Goal: Task Accomplishment & Management: Manage account settings

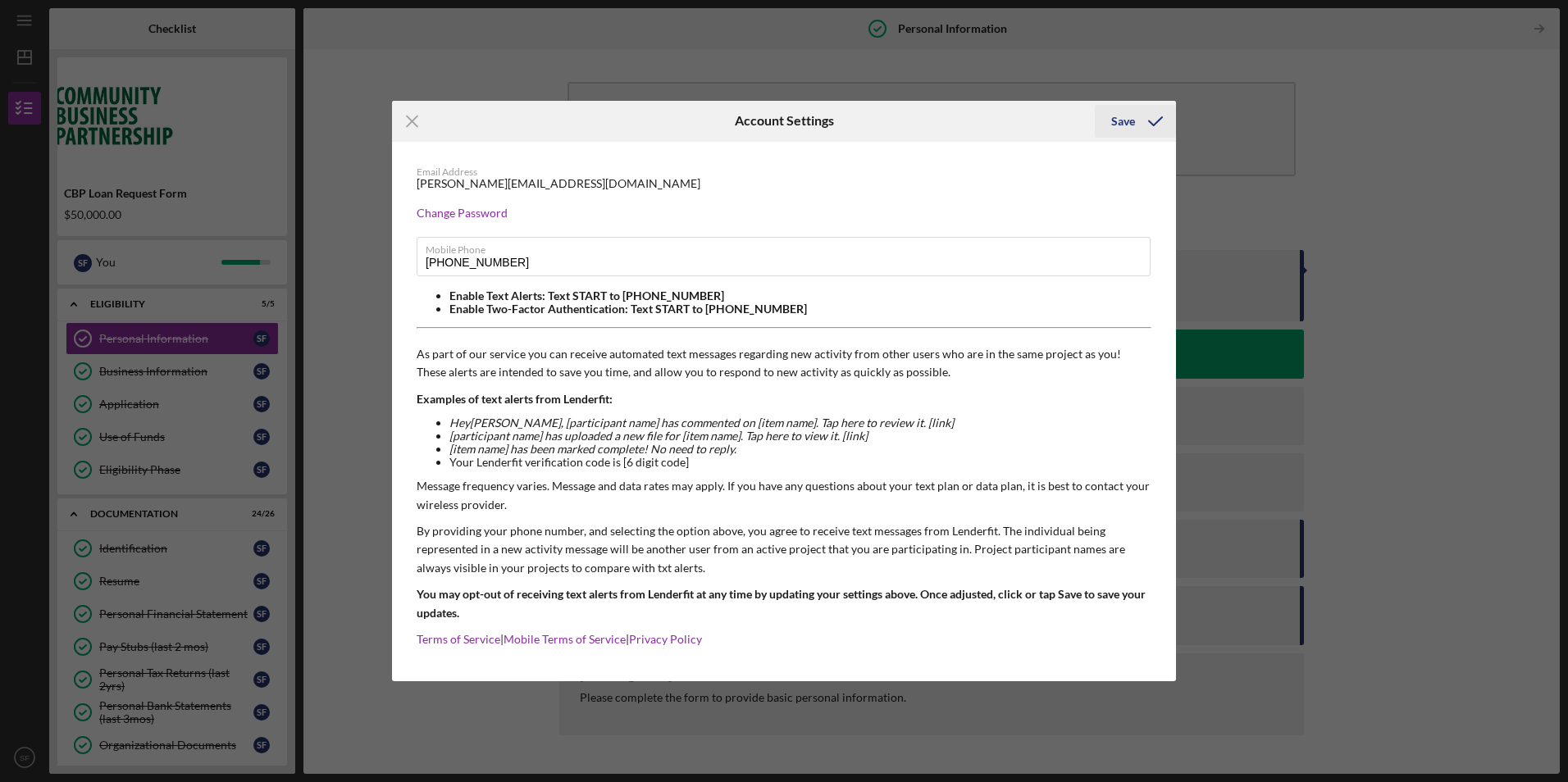
click at [1127, 118] on div "Save" at bounding box center [1123, 121] width 24 height 33
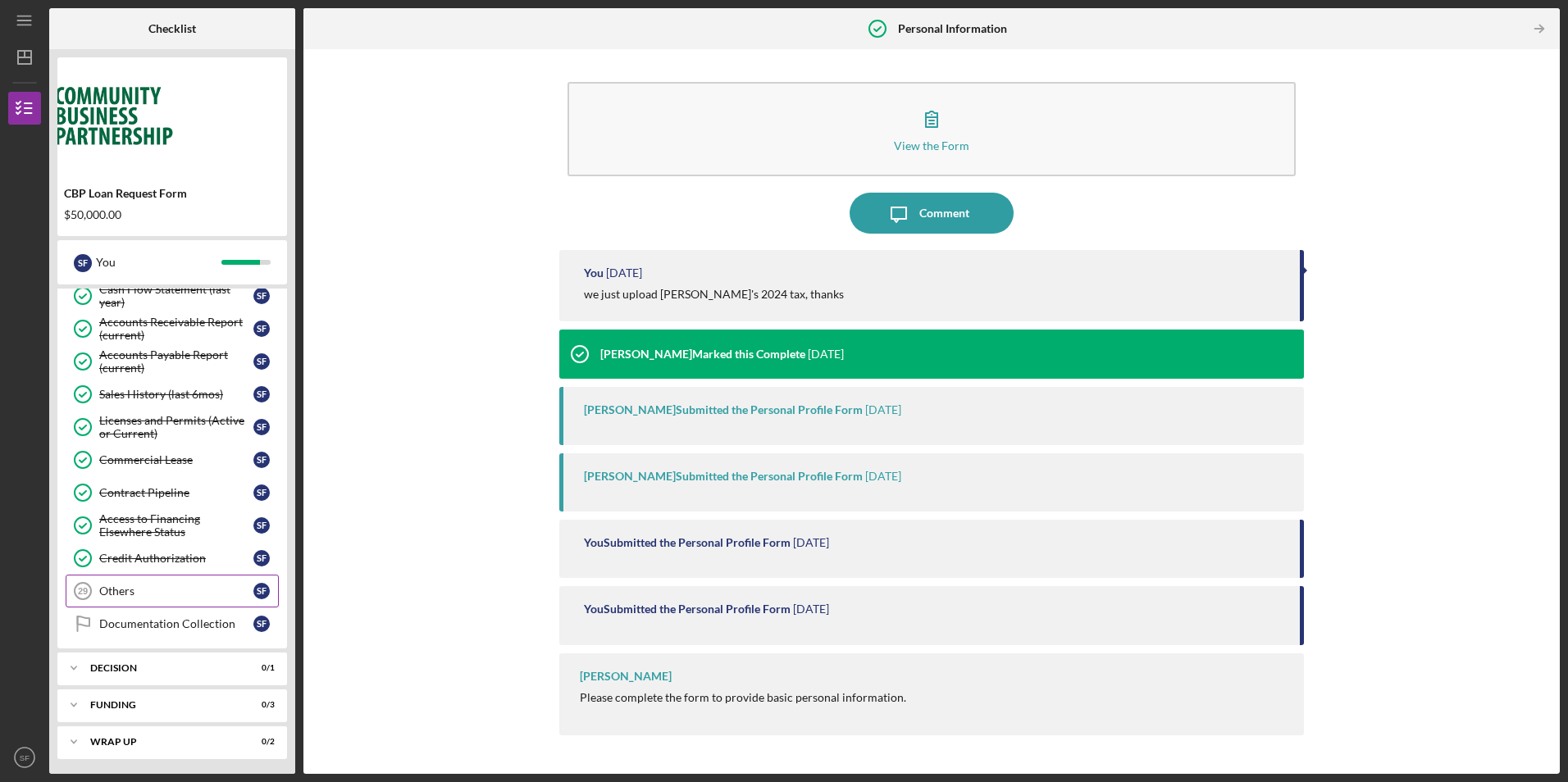
scroll to position [746, 0]
click at [124, 567] on link "Credit Authorization Credit Authorization S F" at bounding box center [172, 557] width 213 height 33
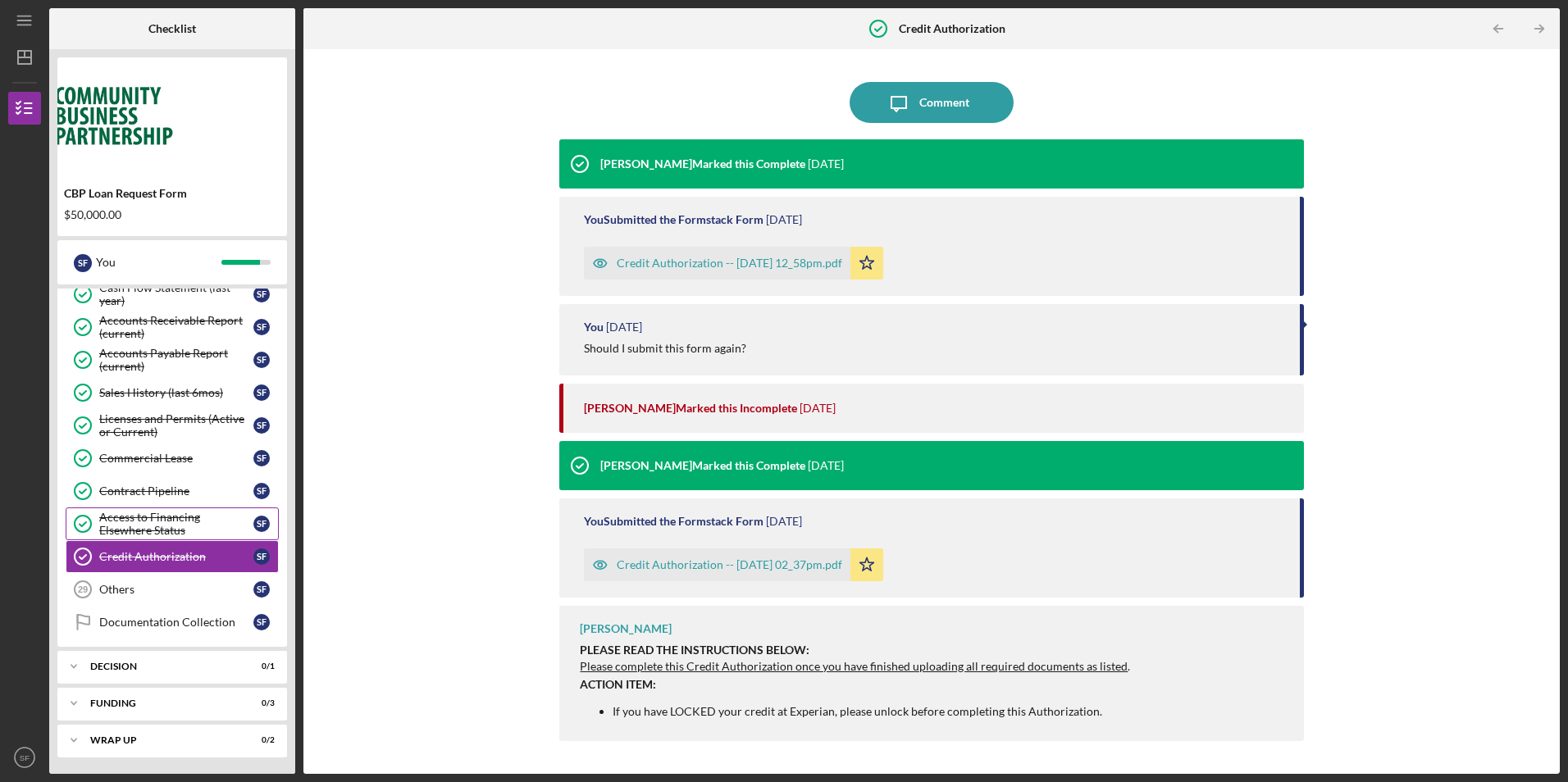
click at [146, 532] on div "Access to Financing Elsewhere Status" at bounding box center [177, 523] width 155 height 27
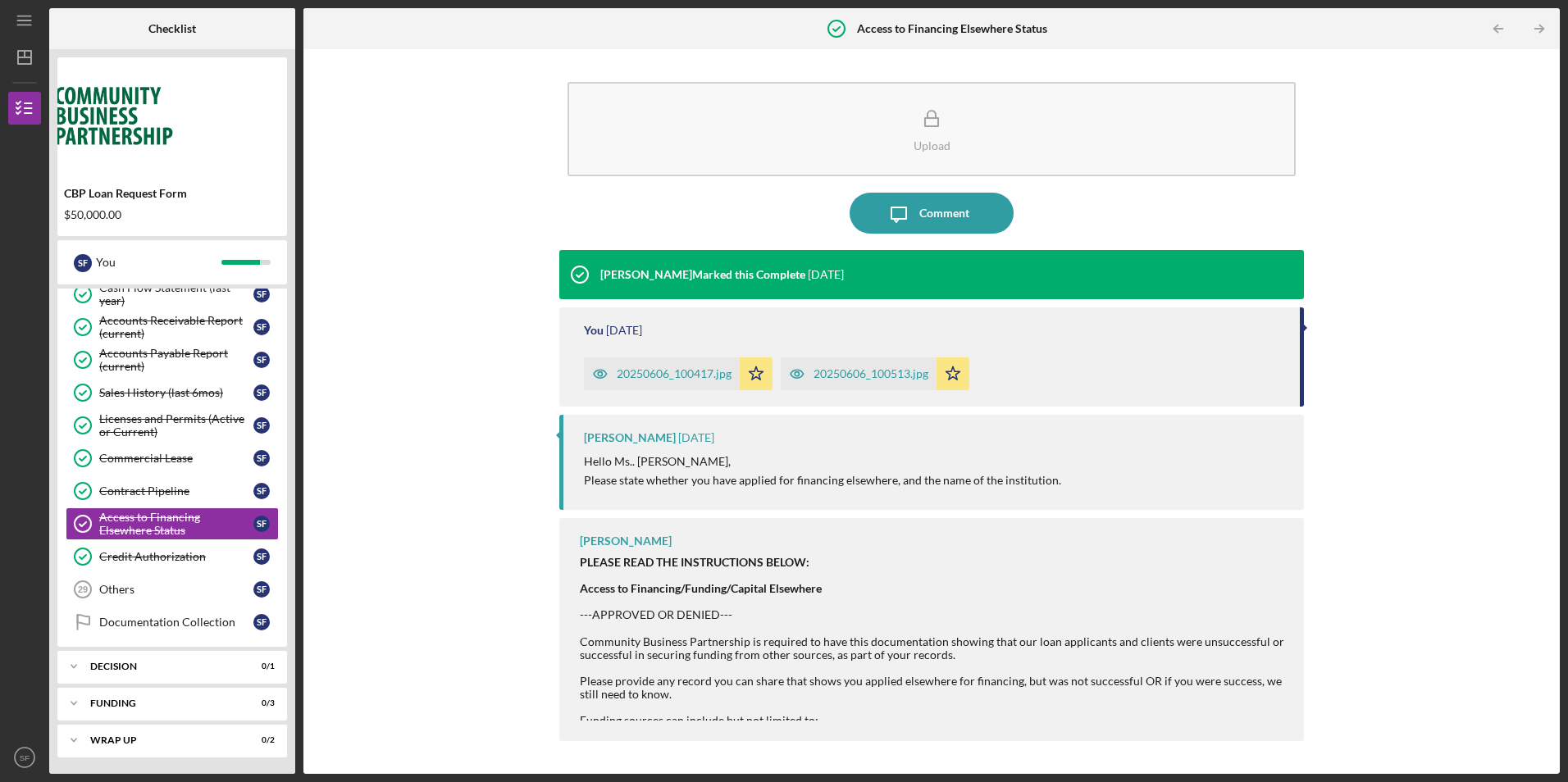
click at [643, 373] on div "20250606_100417.jpg" at bounding box center [674, 374] width 115 height 13
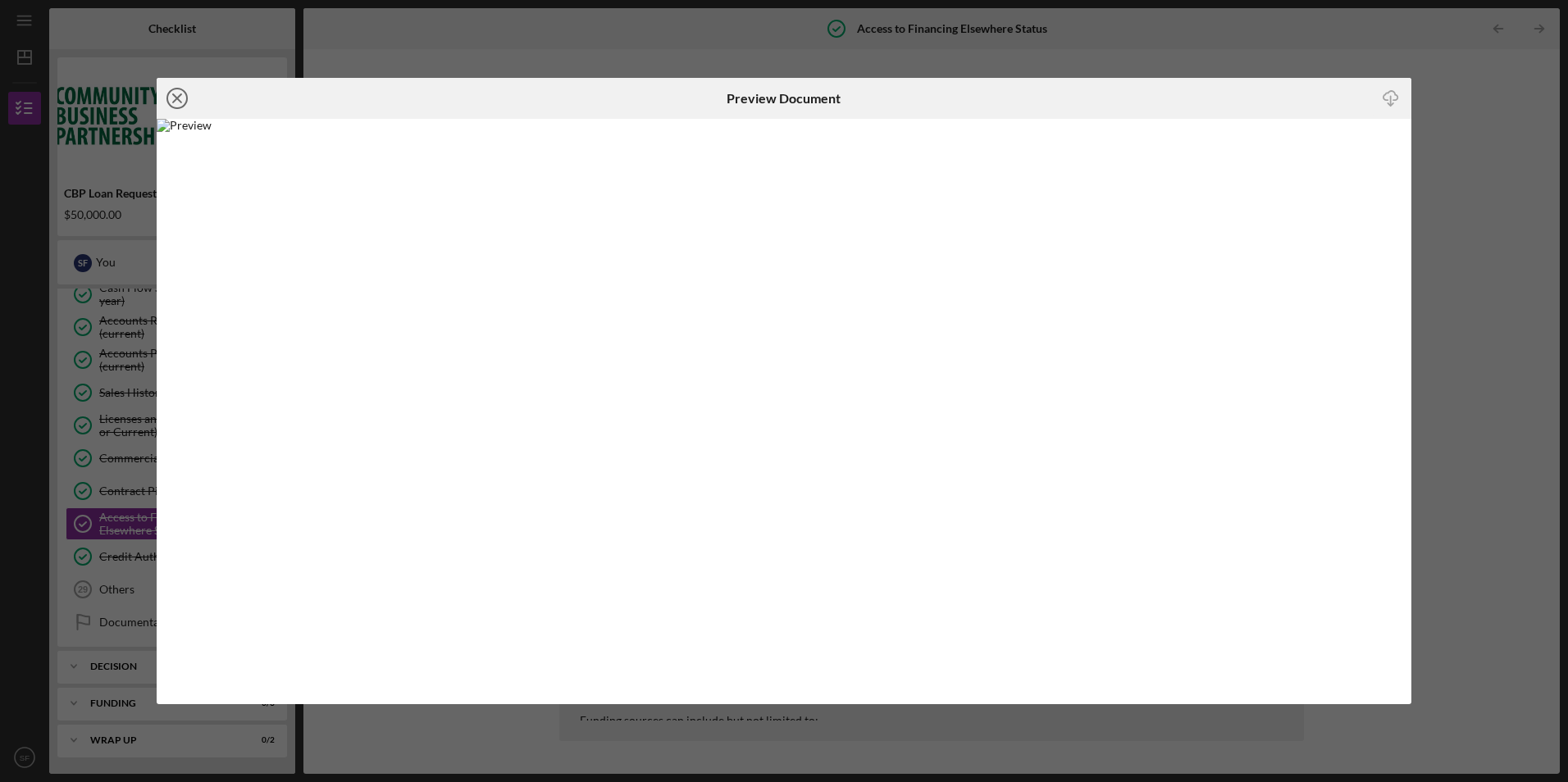
click at [178, 101] on icon "Icon/Close" at bounding box center [177, 98] width 41 height 41
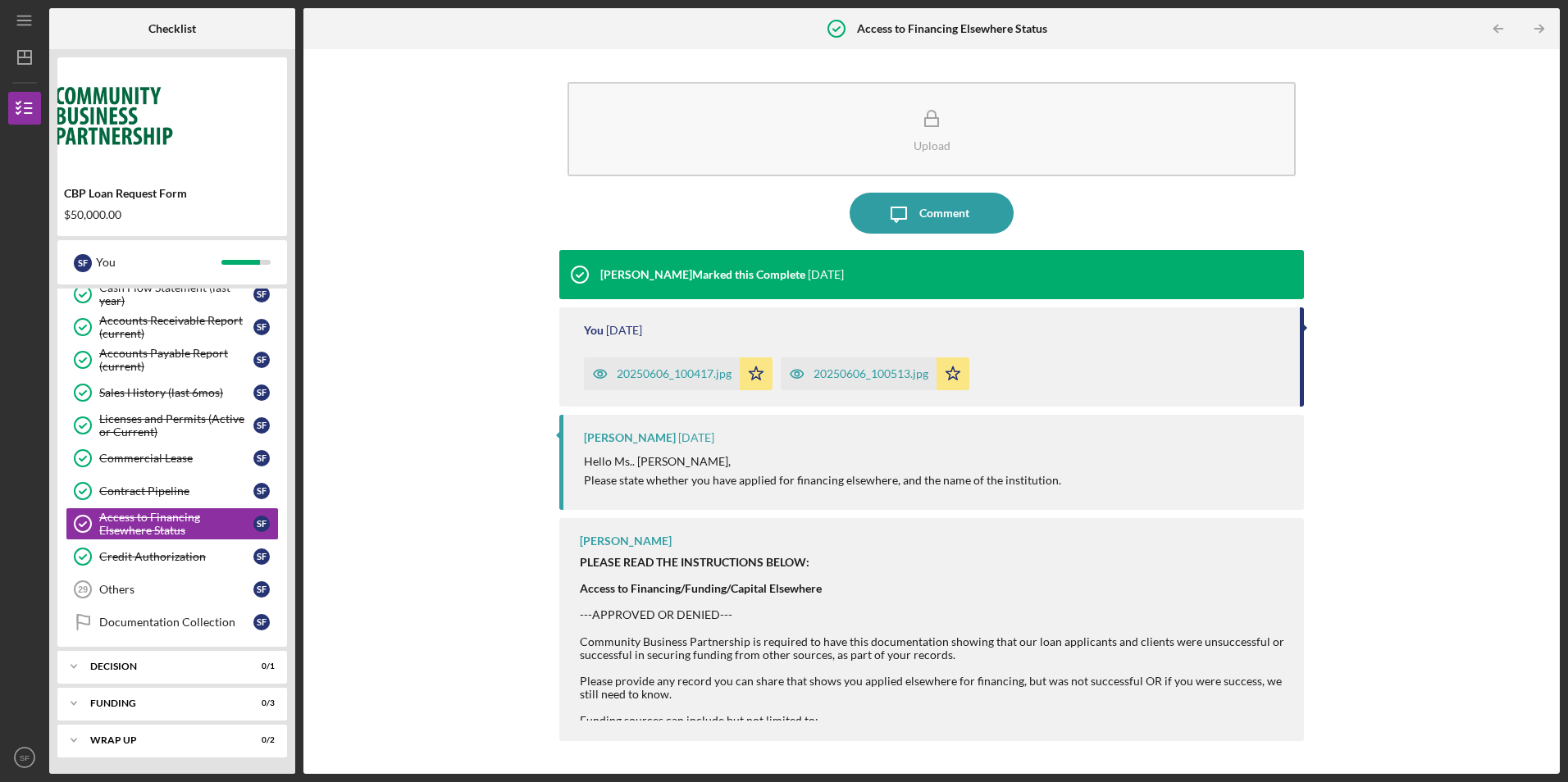
click at [860, 380] on div "20250606_100513.jpg" at bounding box center [870, 374] width 115 height 13
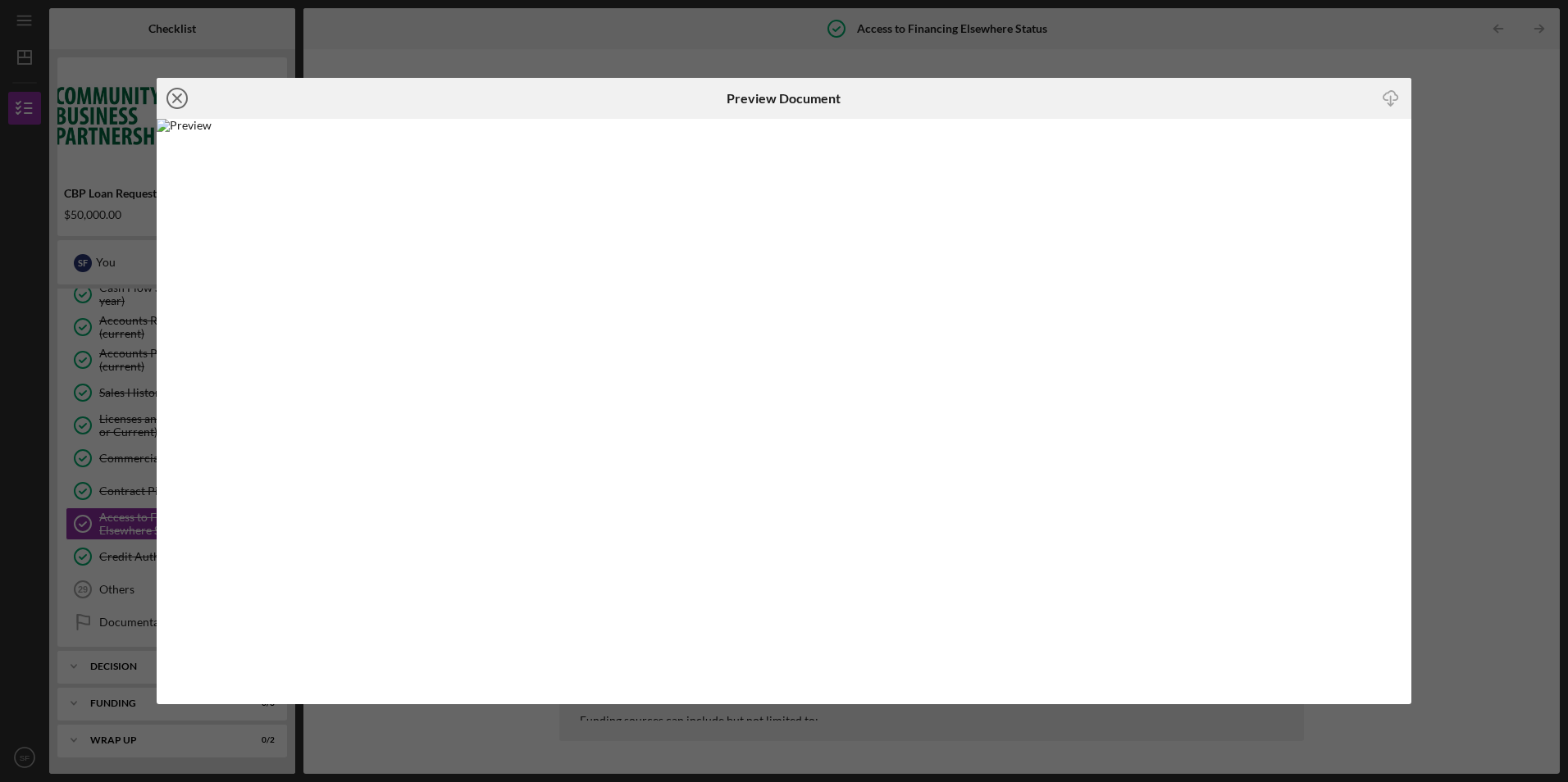
click at [174, 98] on icon "Icon/Close" at bounding box center [177, 98] width 41 height 41
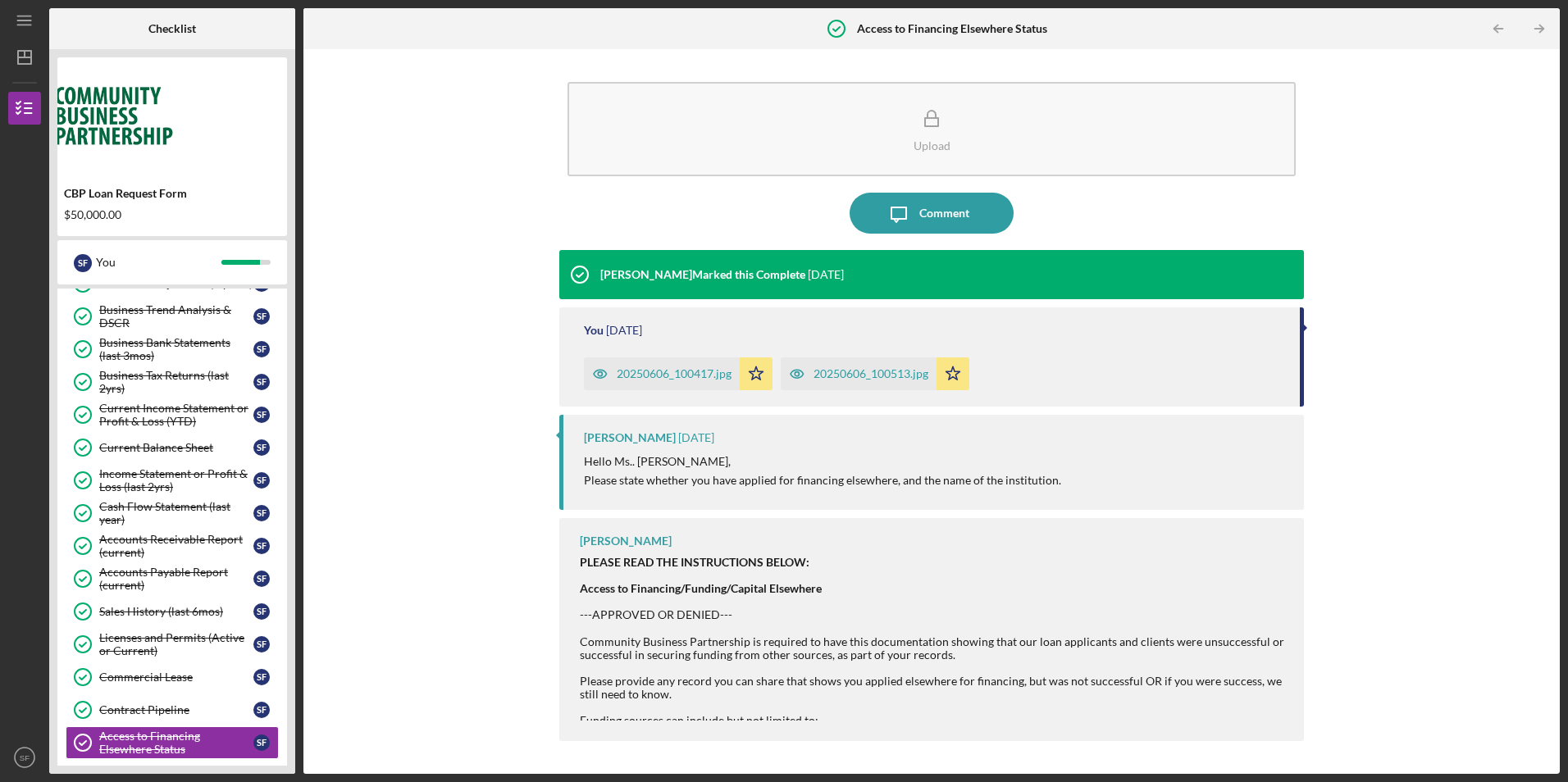
scroll to position [500, 0]
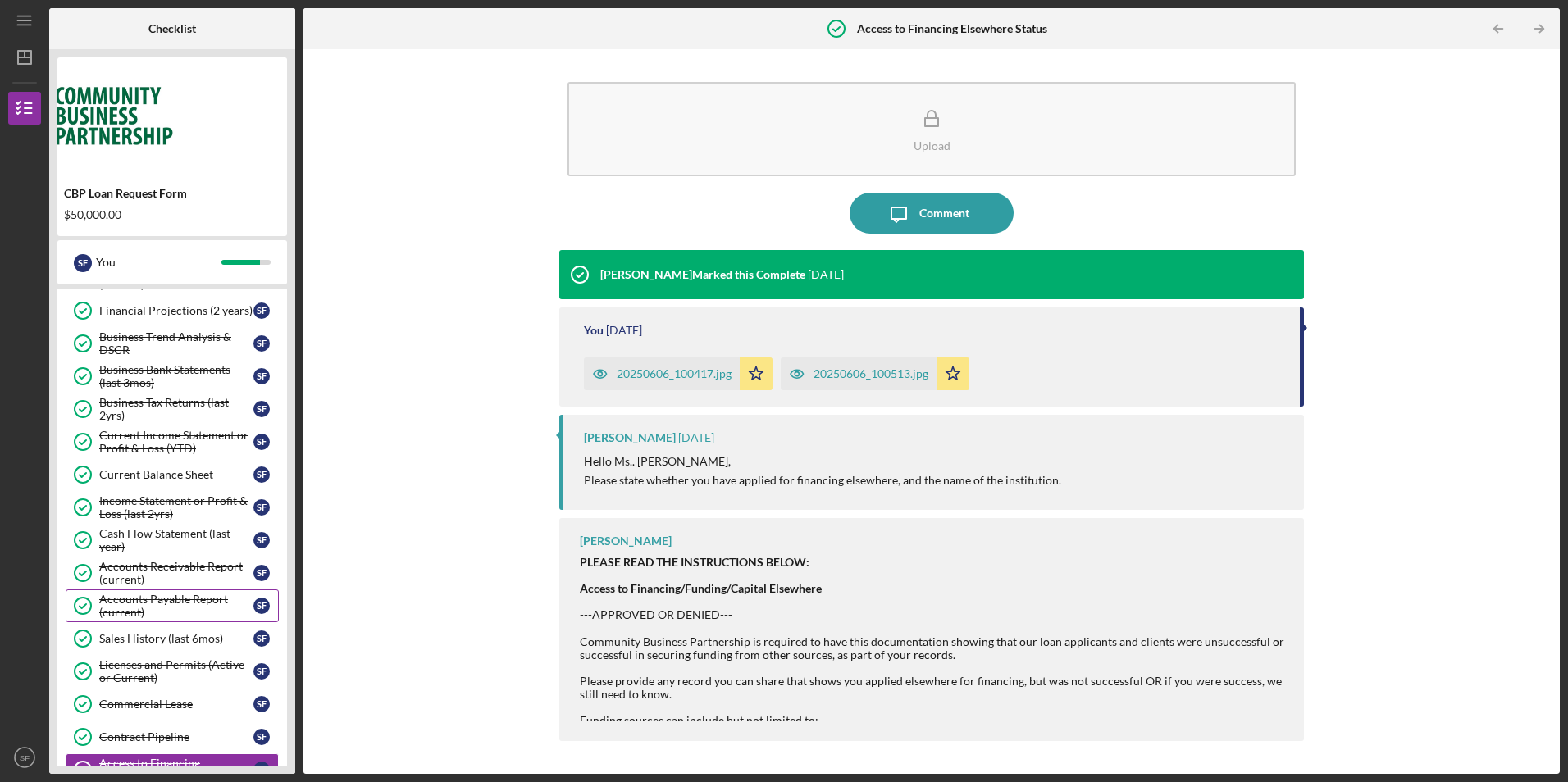
click at [112, 608] on div "Accounts Payable Report (current)" at bounding box center [177, 605] width 155 height 27
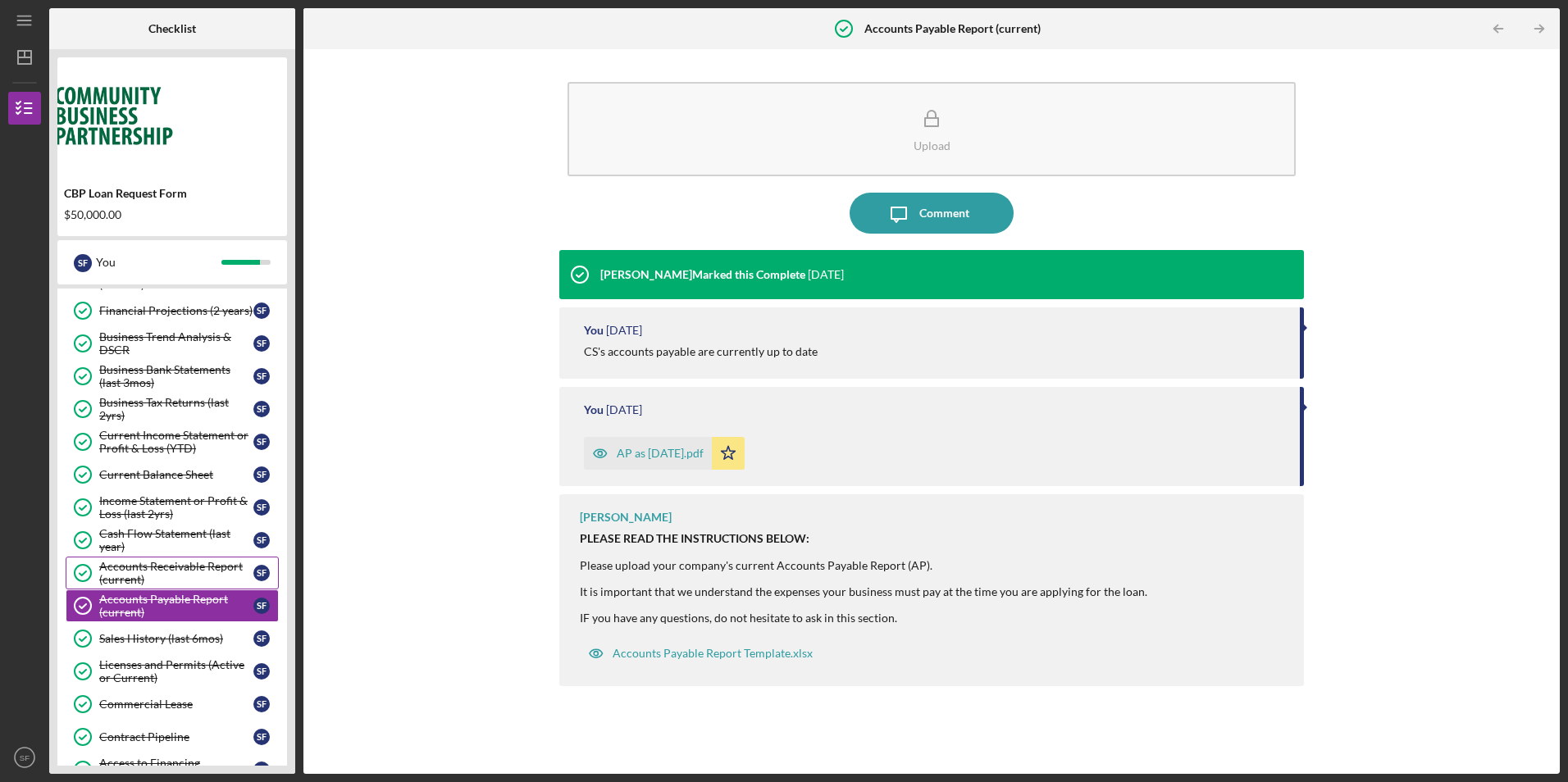
click at [113, 584] on div "Accounts Receivable Report (current)" at bounding box center [177, 573] width 155 height 27
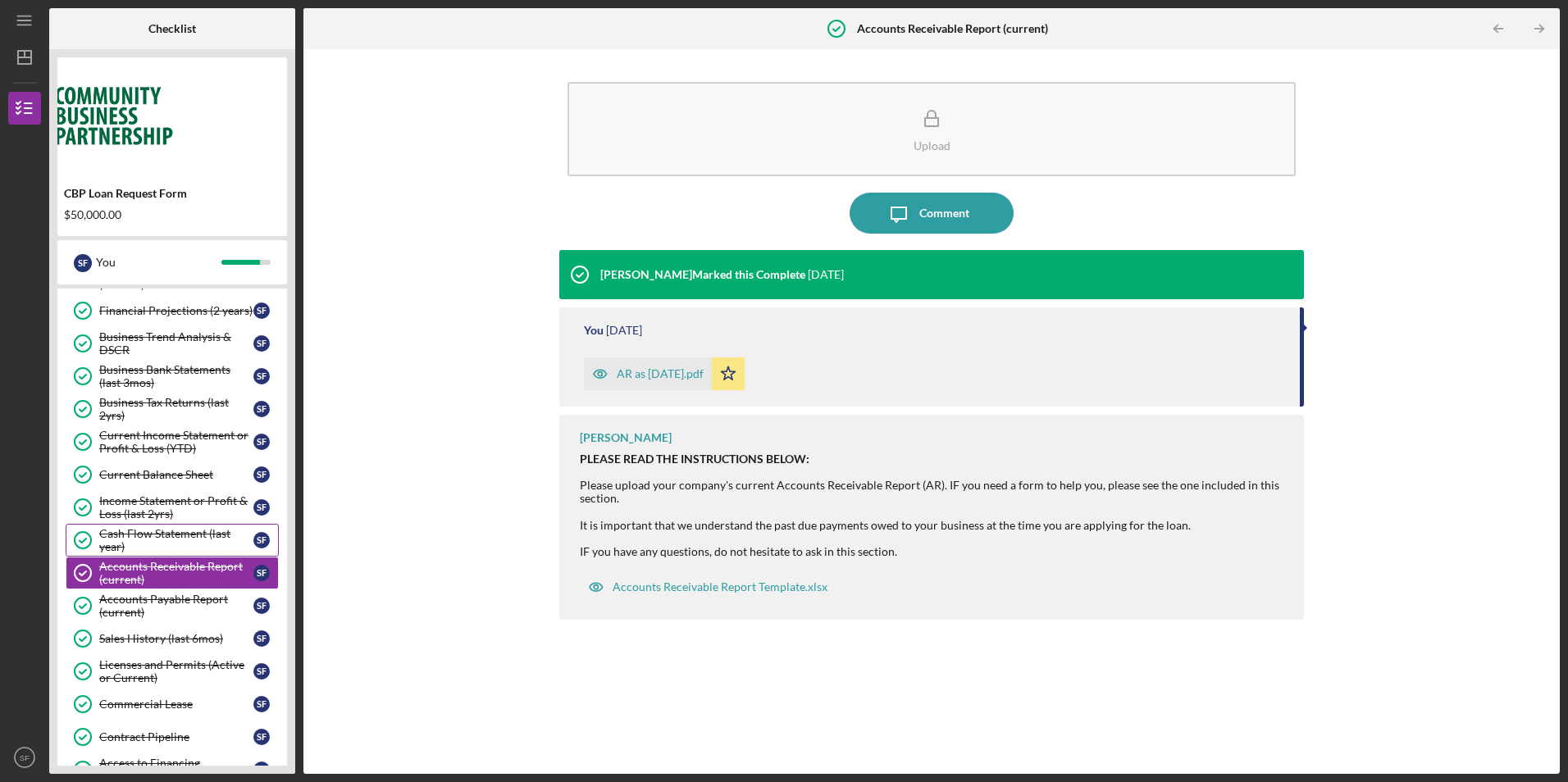
click at [117, 532] on div "Cash Flow Statement (last year)" at bounding box center [177, 540] width 155 height 27
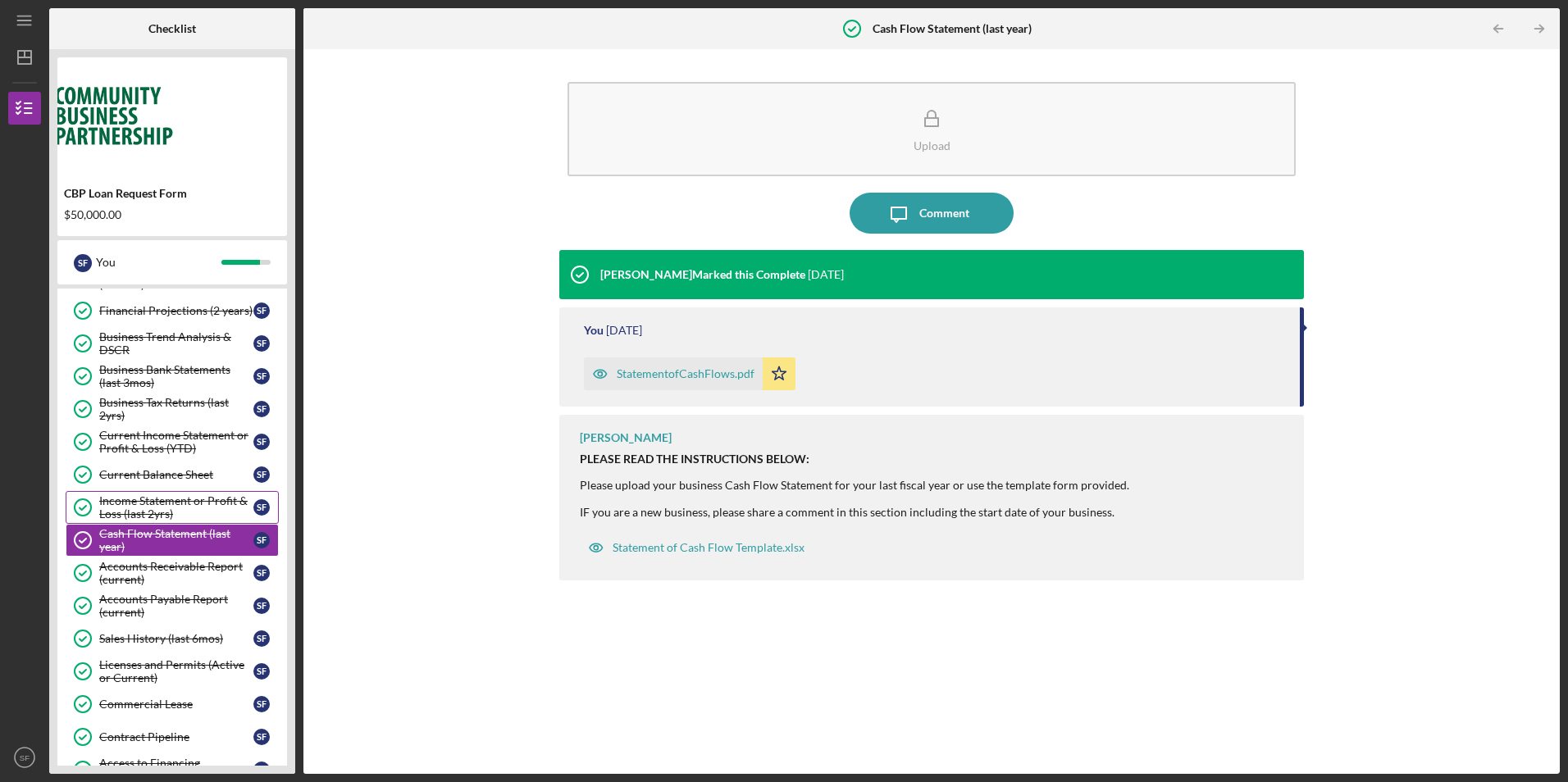
click at [144, 512] on div "Income Statement or Profit & Loss (last 2yrs)" at bounding box center [177, 507] width 155 height 27
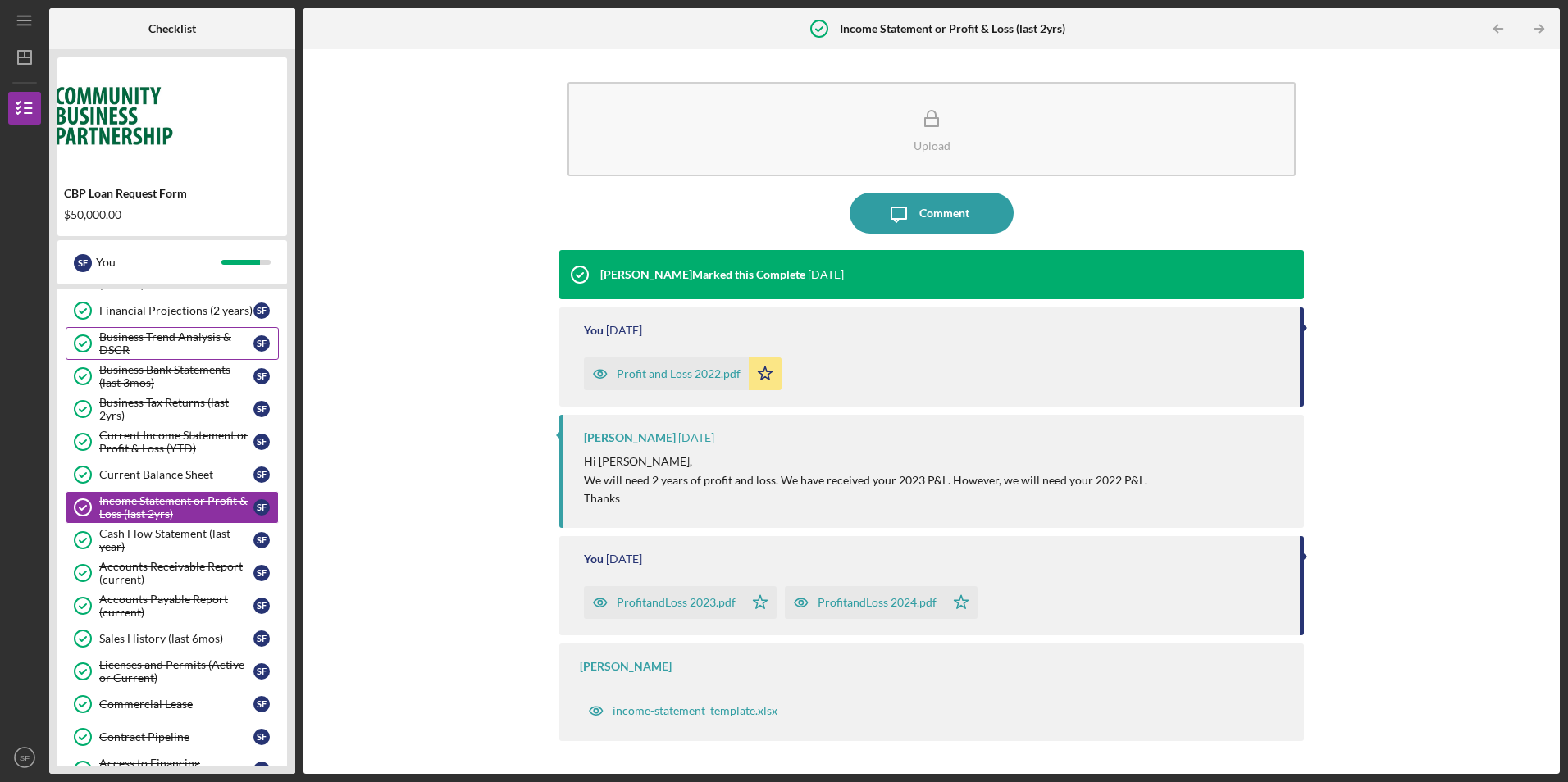
click at [157, 341] on div "Business Trend Analysis & DSCR" at bounding box center [177, 343] width 155 height 27
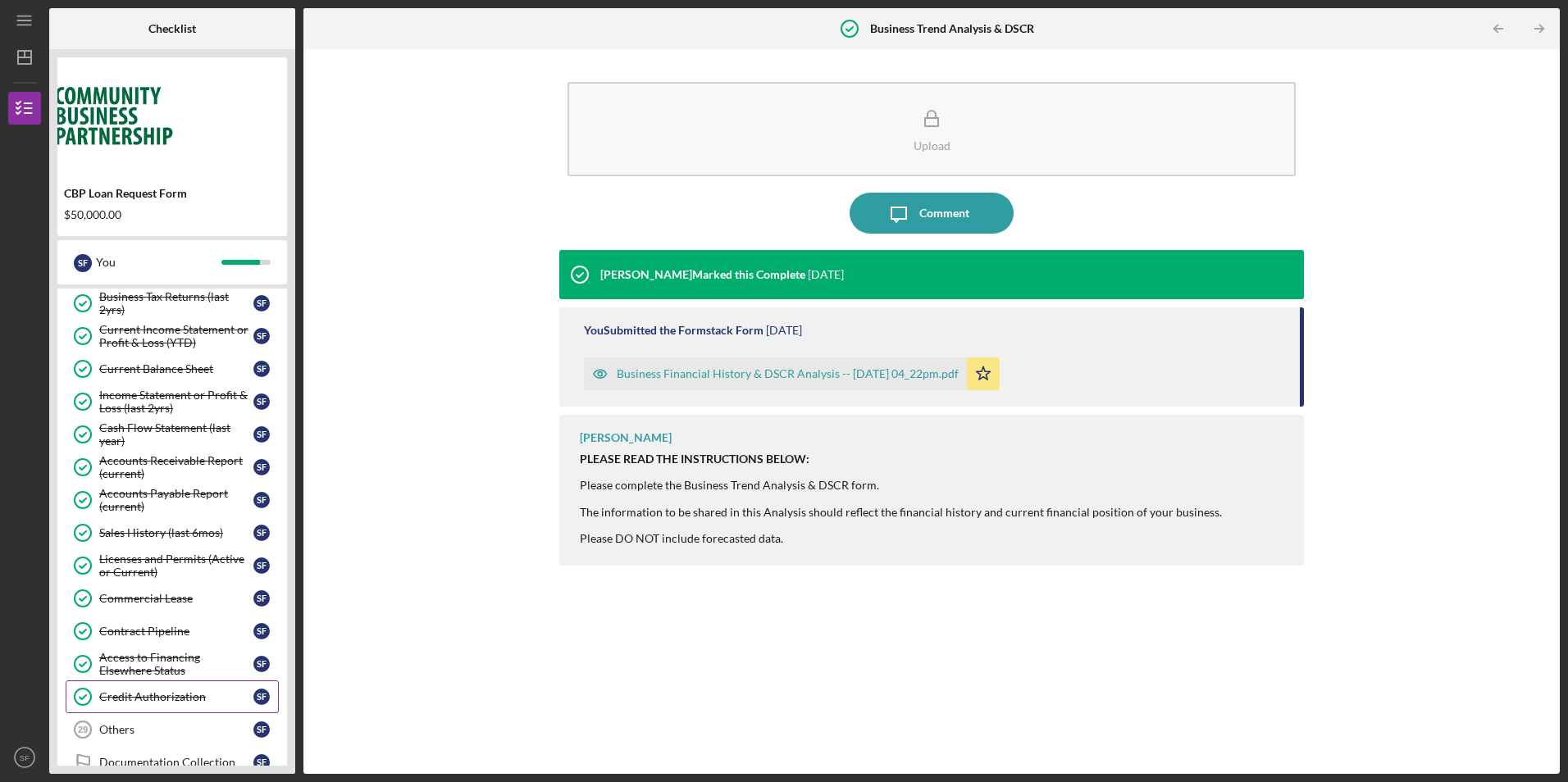
scroll to position [746, 0]
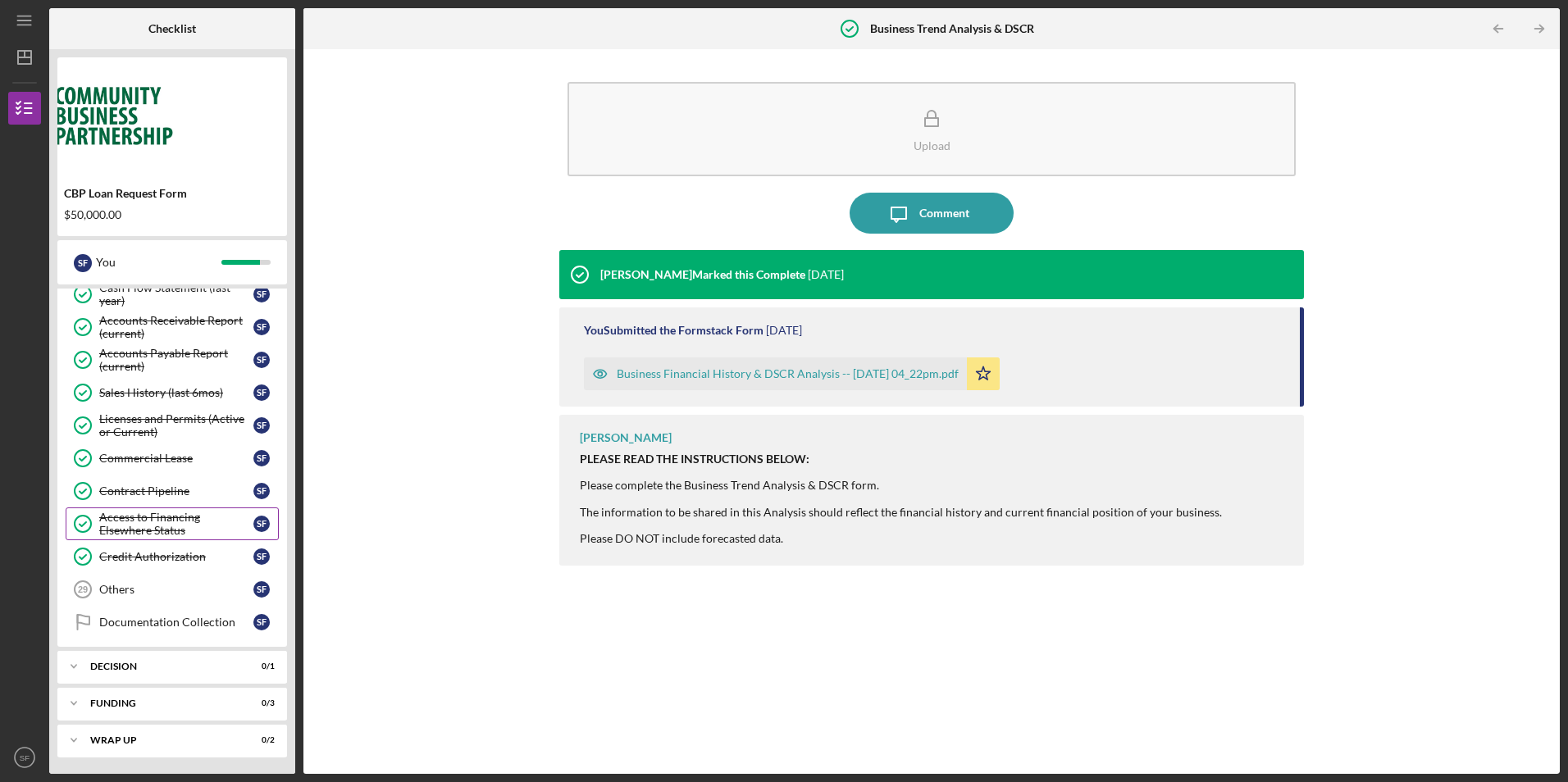
click at [134, 512] on div "Access to Financing Elsewhere Status" at bounding box center [177, 523] width 155 height 27
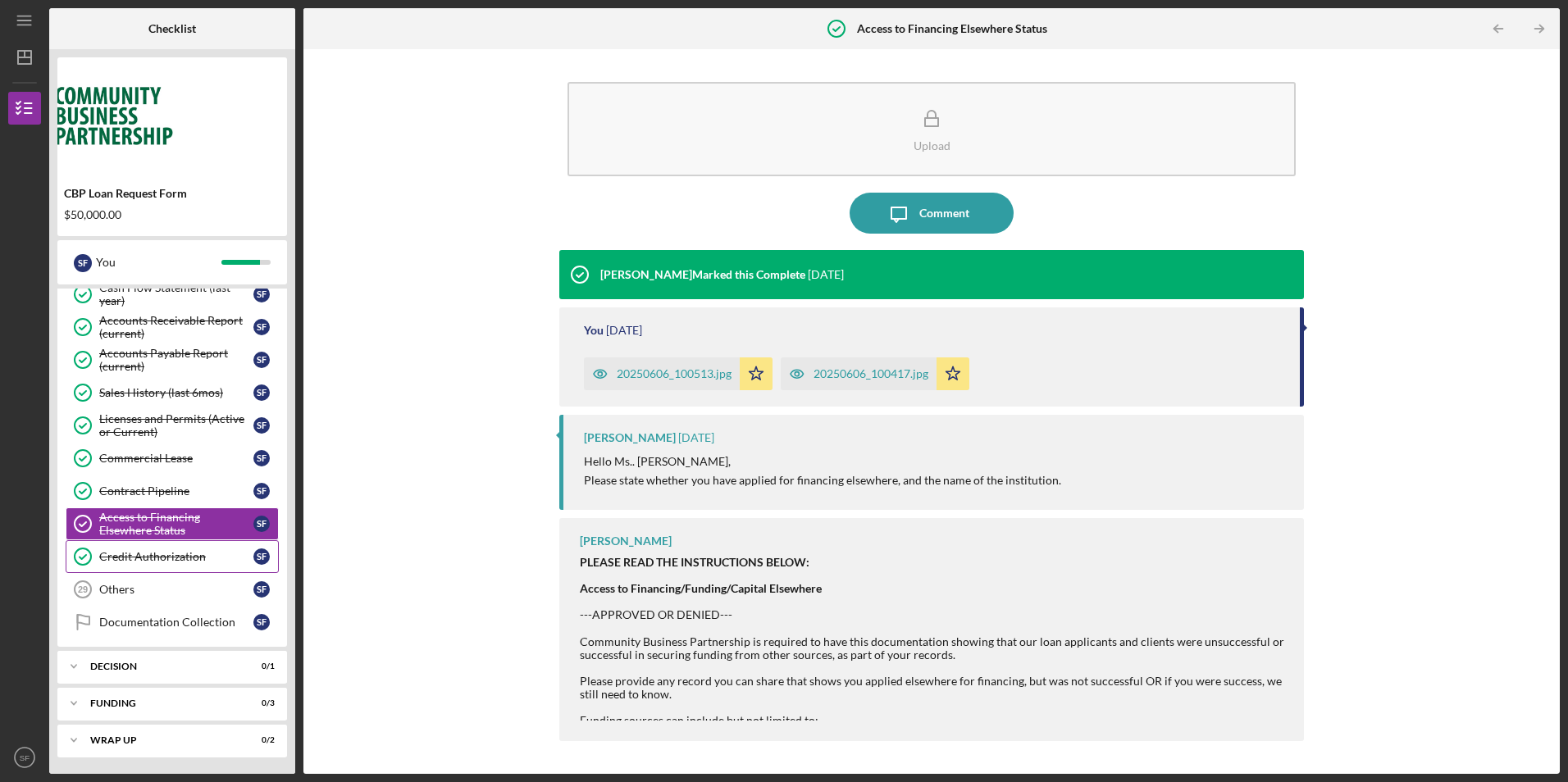
click at [114, 556] on div "Credit Authorization" at bounding box center [177, 557] width 155 height 13
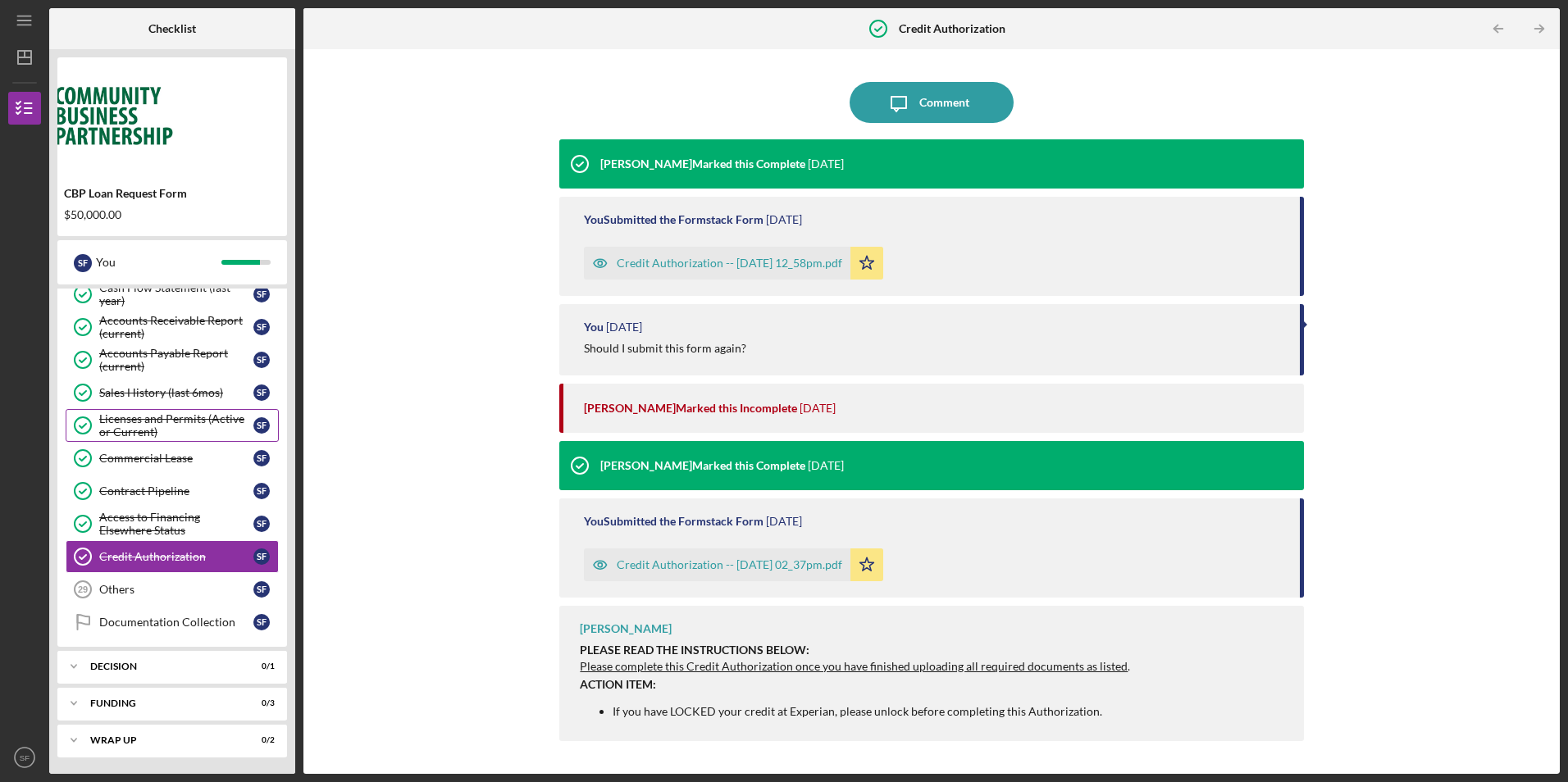
click at [155, 422] on div "Licenses and Permits (Active or Current)" at bounding box center [177, 425] width 155 height 27
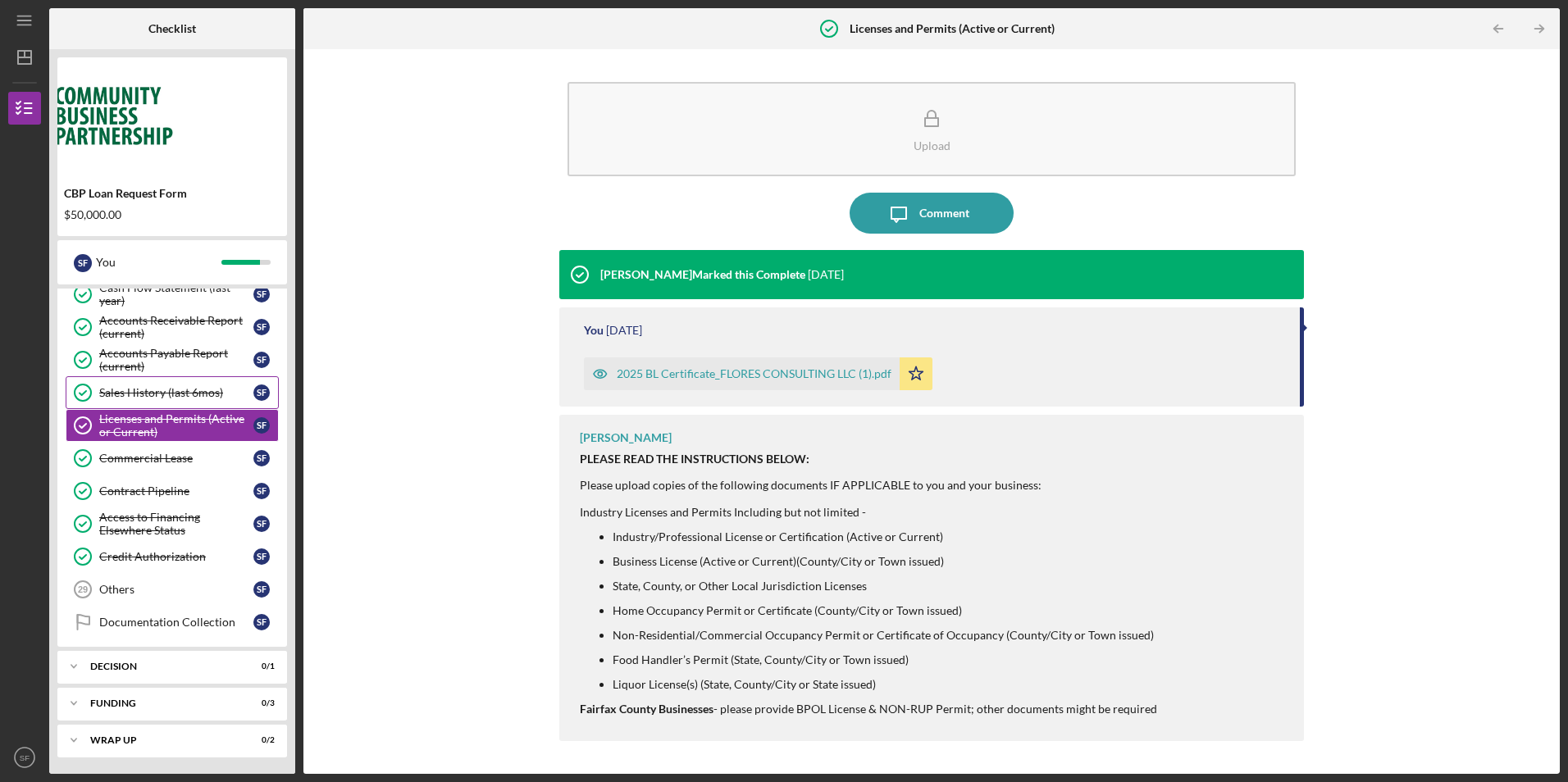
click at [161, 396] on div "Sales History (last 6mos)" at bounding box center [177, 393] width 155 height 13
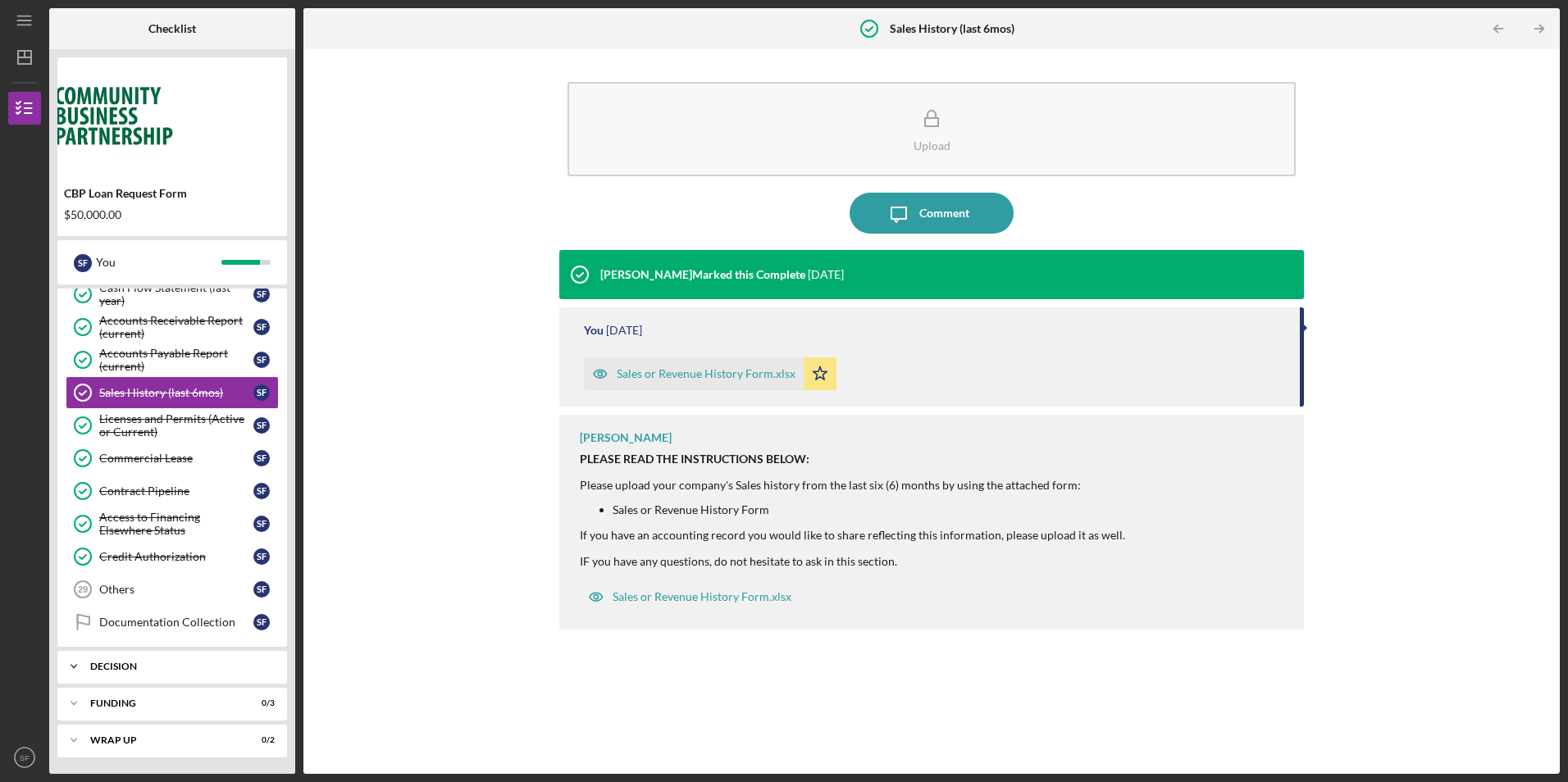
click at [75, 666] on polyline at bounding box center [74, 667] width 5 height 4
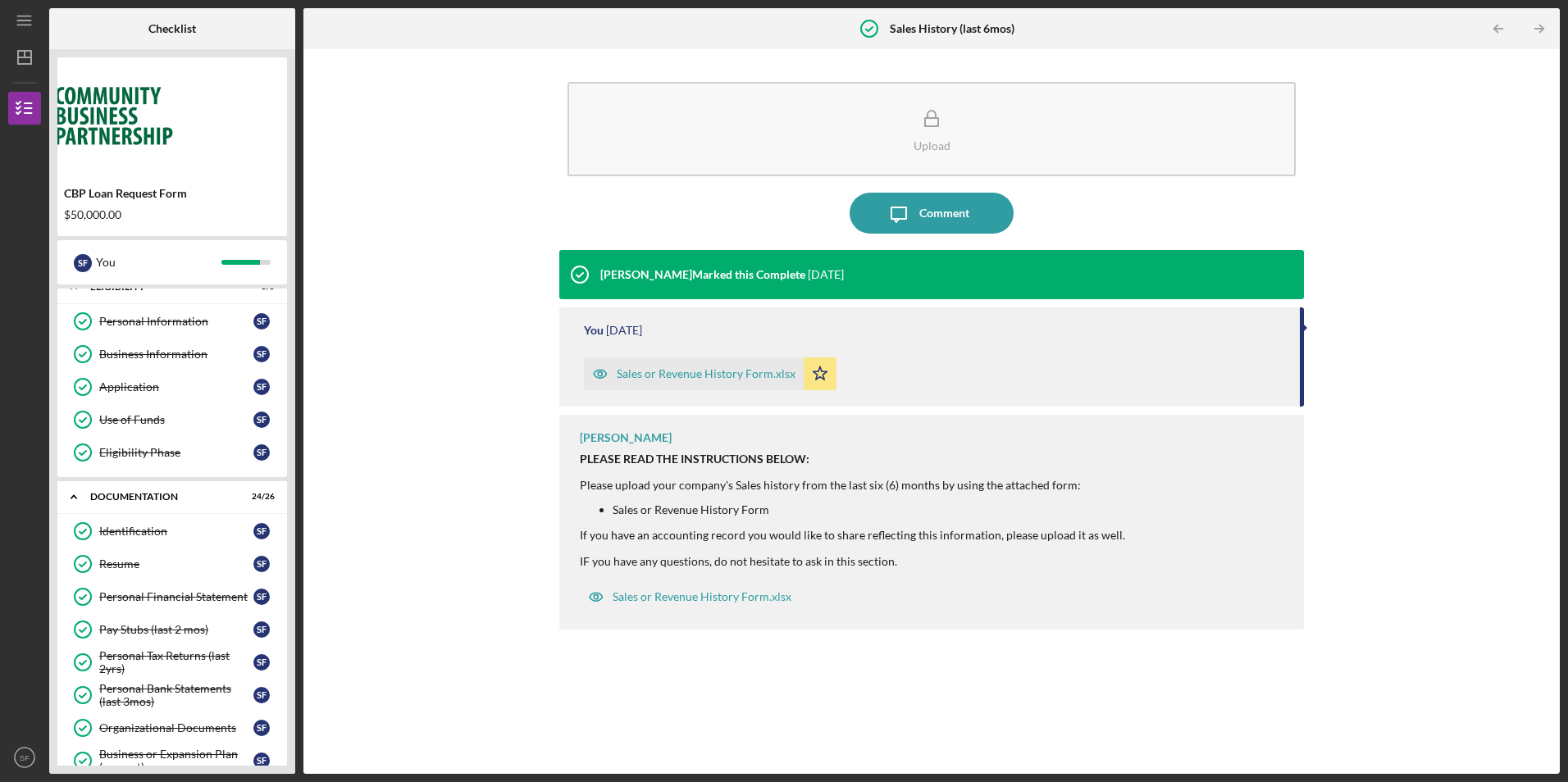
scroll to position [8, 0]
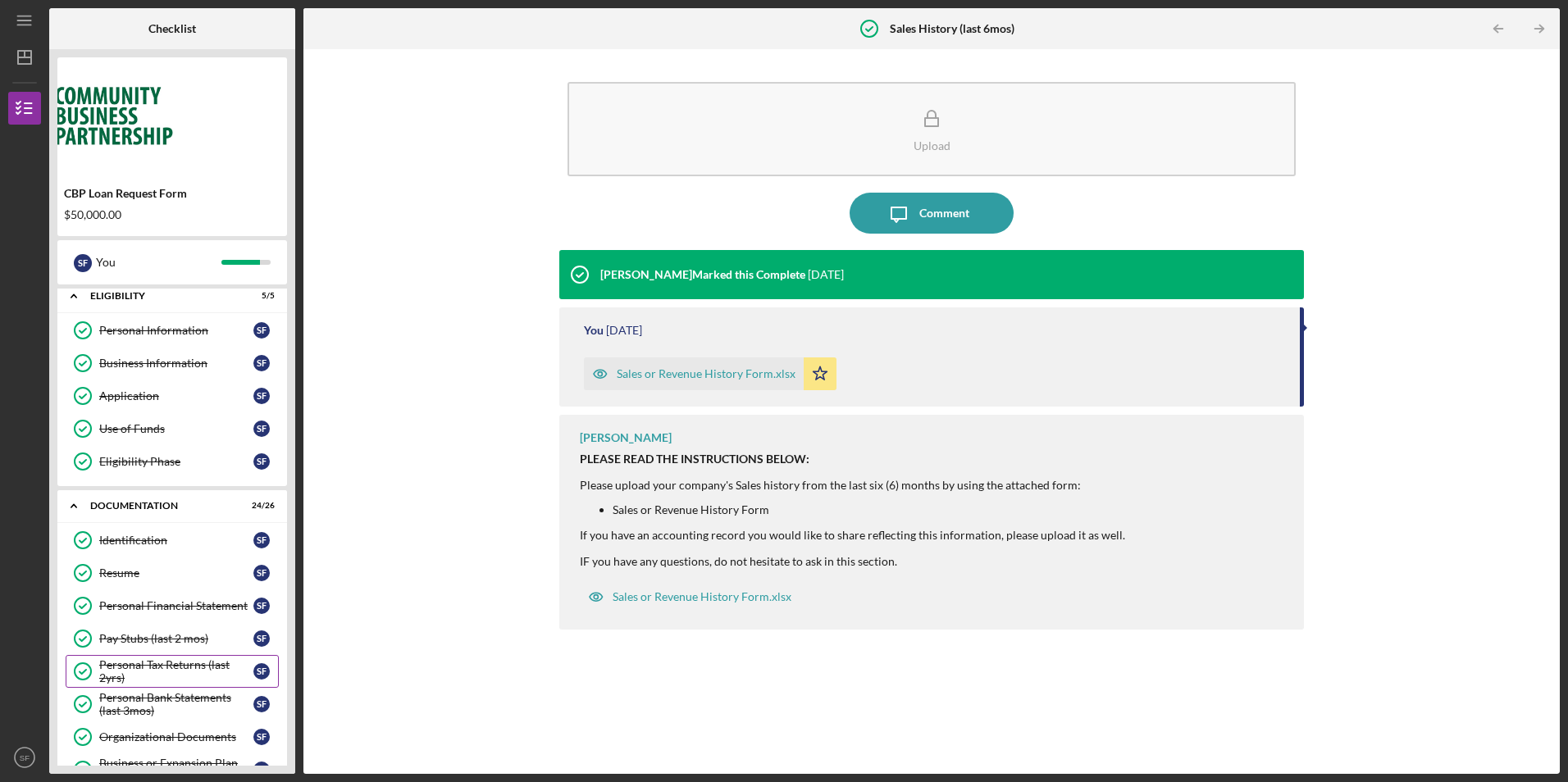
click at [179, 662] on div "Personal Tax Returns (last 2yrs)" at bounding box center [177, 671] width 155 height 27
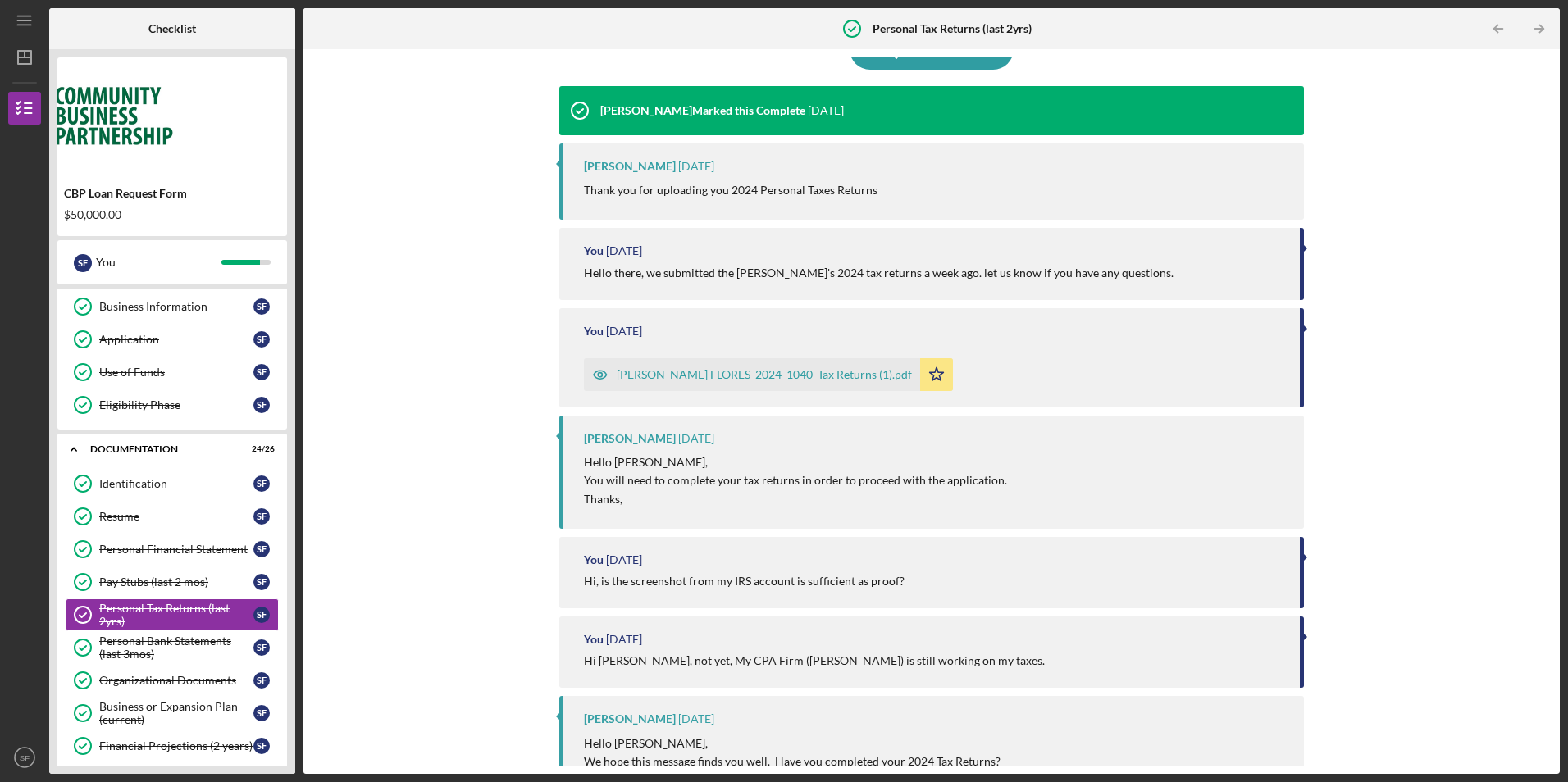
scroll to position [90, 0]
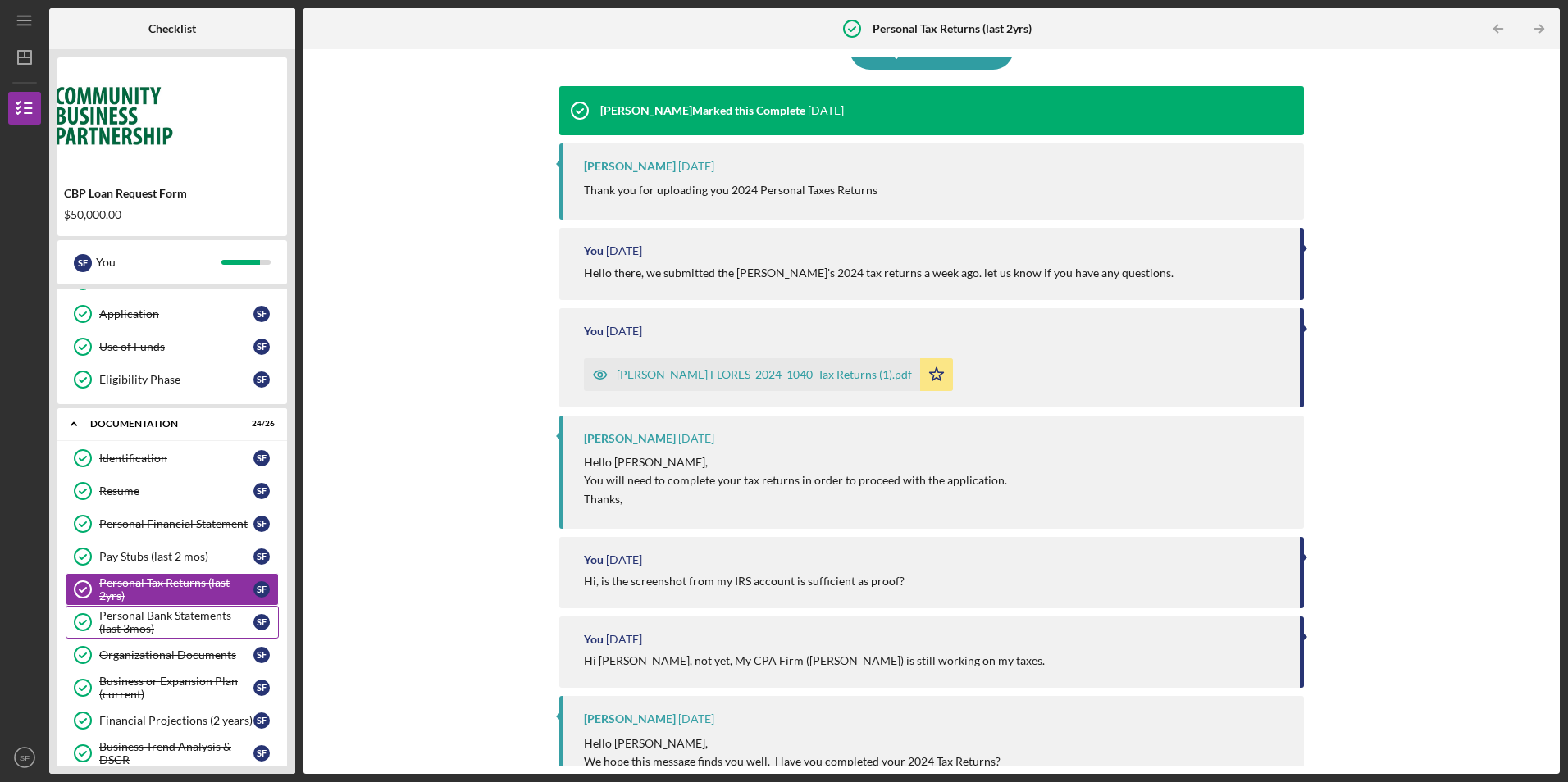
click at [178, 620] on div "Personal Bank Statements (last 3mos)" at bounding box center [177, 622] width 155 height 27
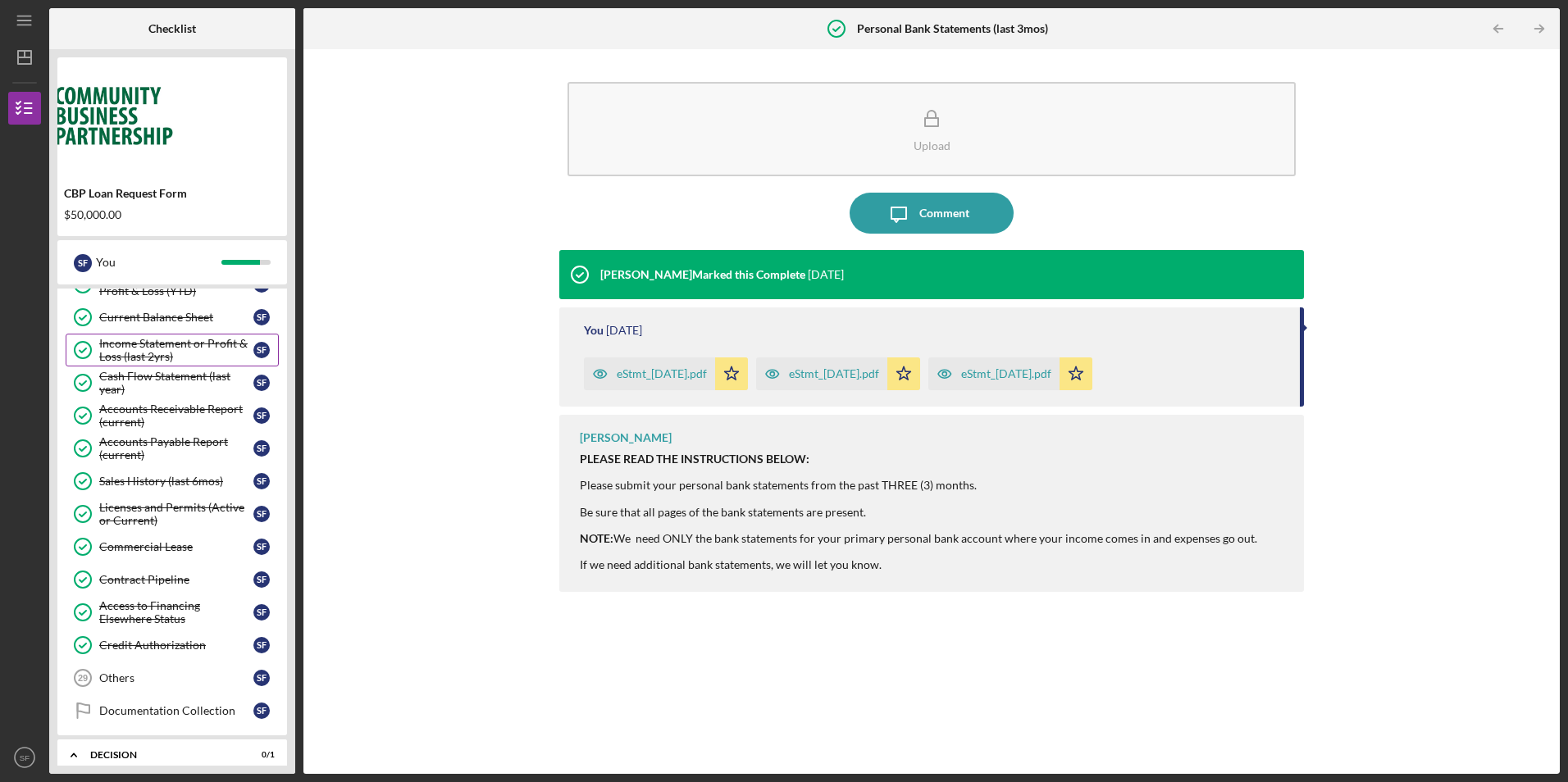
scroll to position [664, 0]
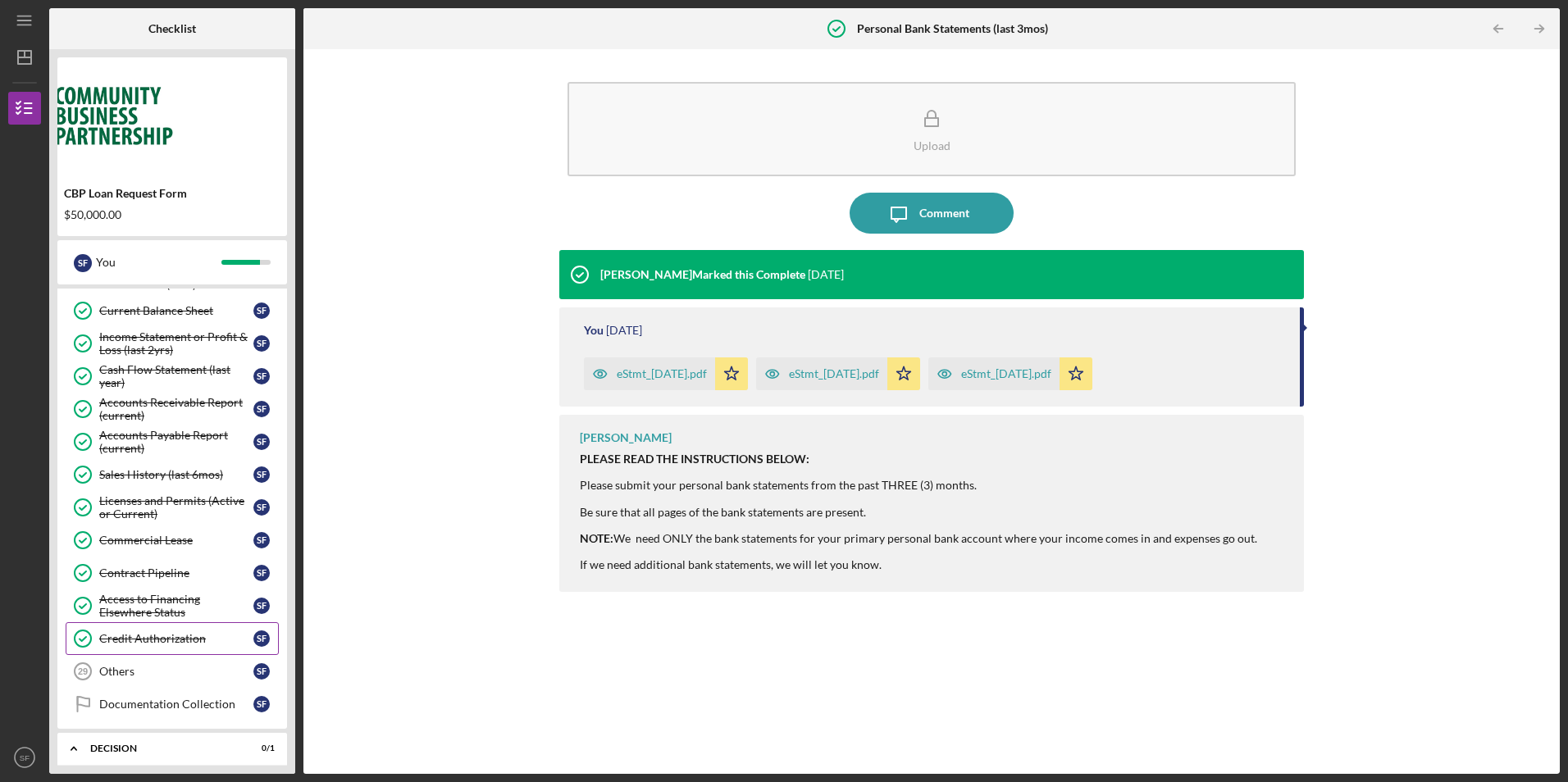
click at [163, 640] on div "Credit Authorization" at bounding box center [177, 638] width 155 height 13
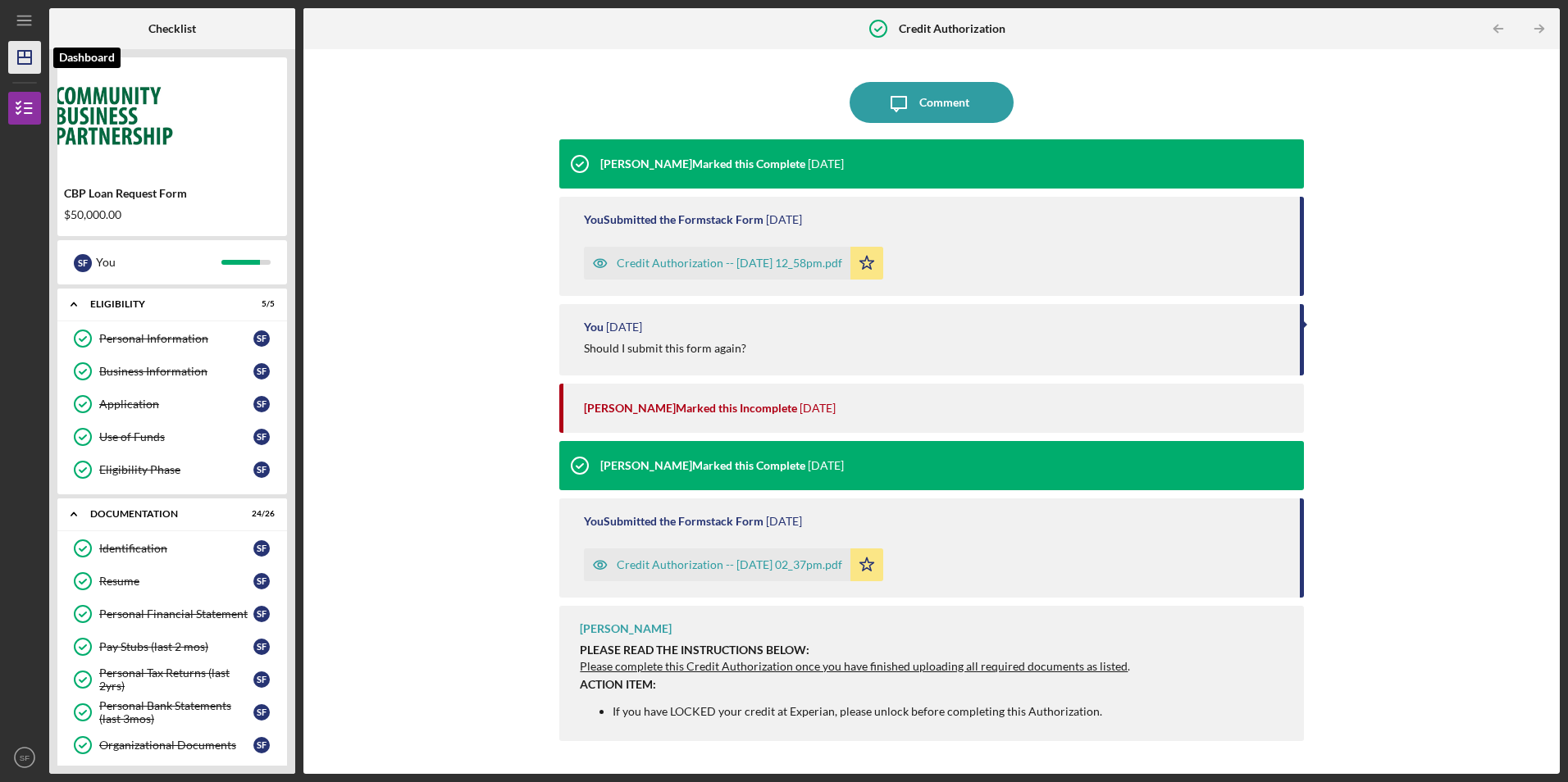
click at [30, 47] on icon "Icon/Dashboard" at bounding box center [24, 57] width 41 height 41
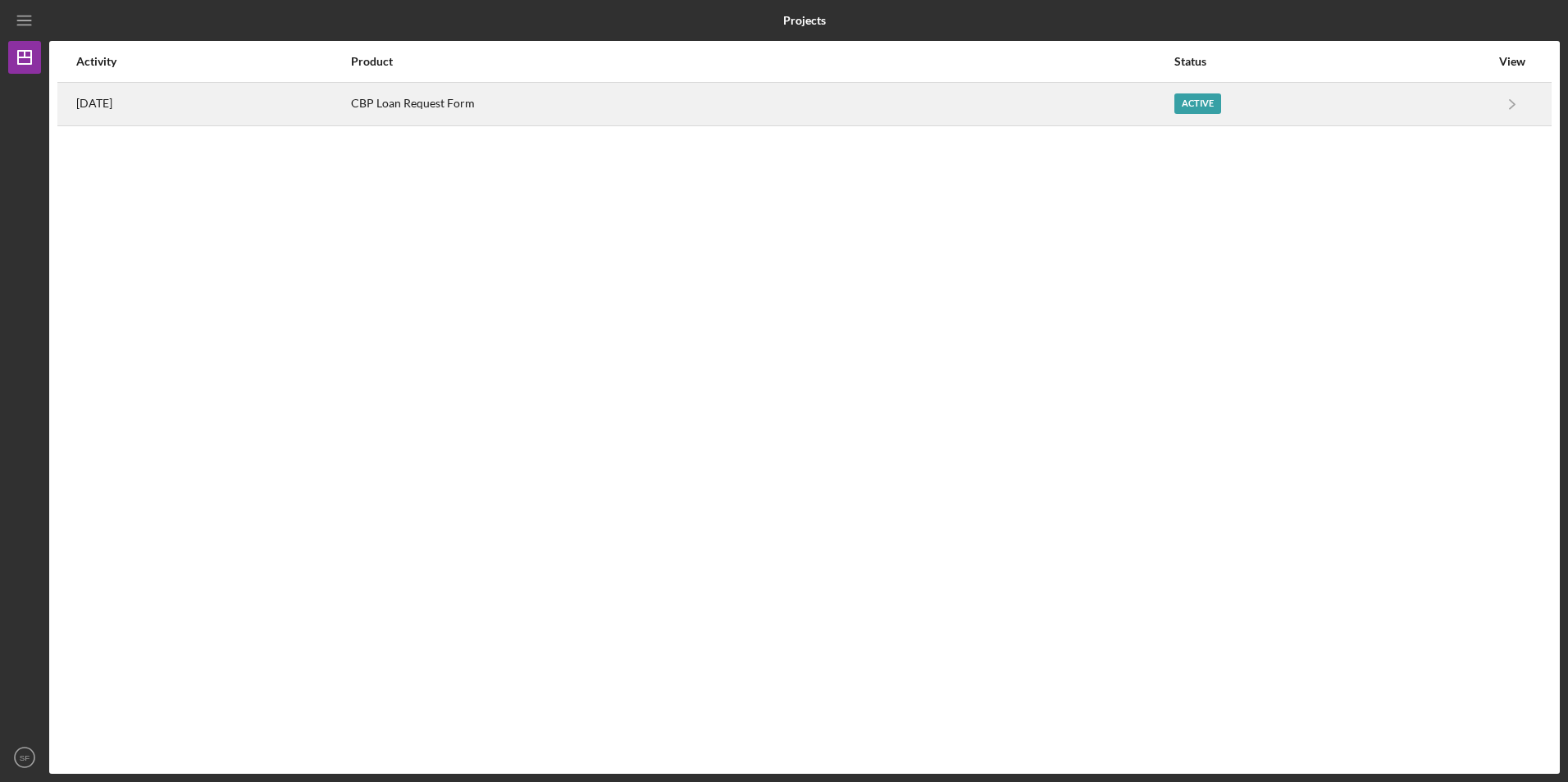
click at [112, 105] on time "[DATE]" at bounding box center [94, 103] width 36 height 13
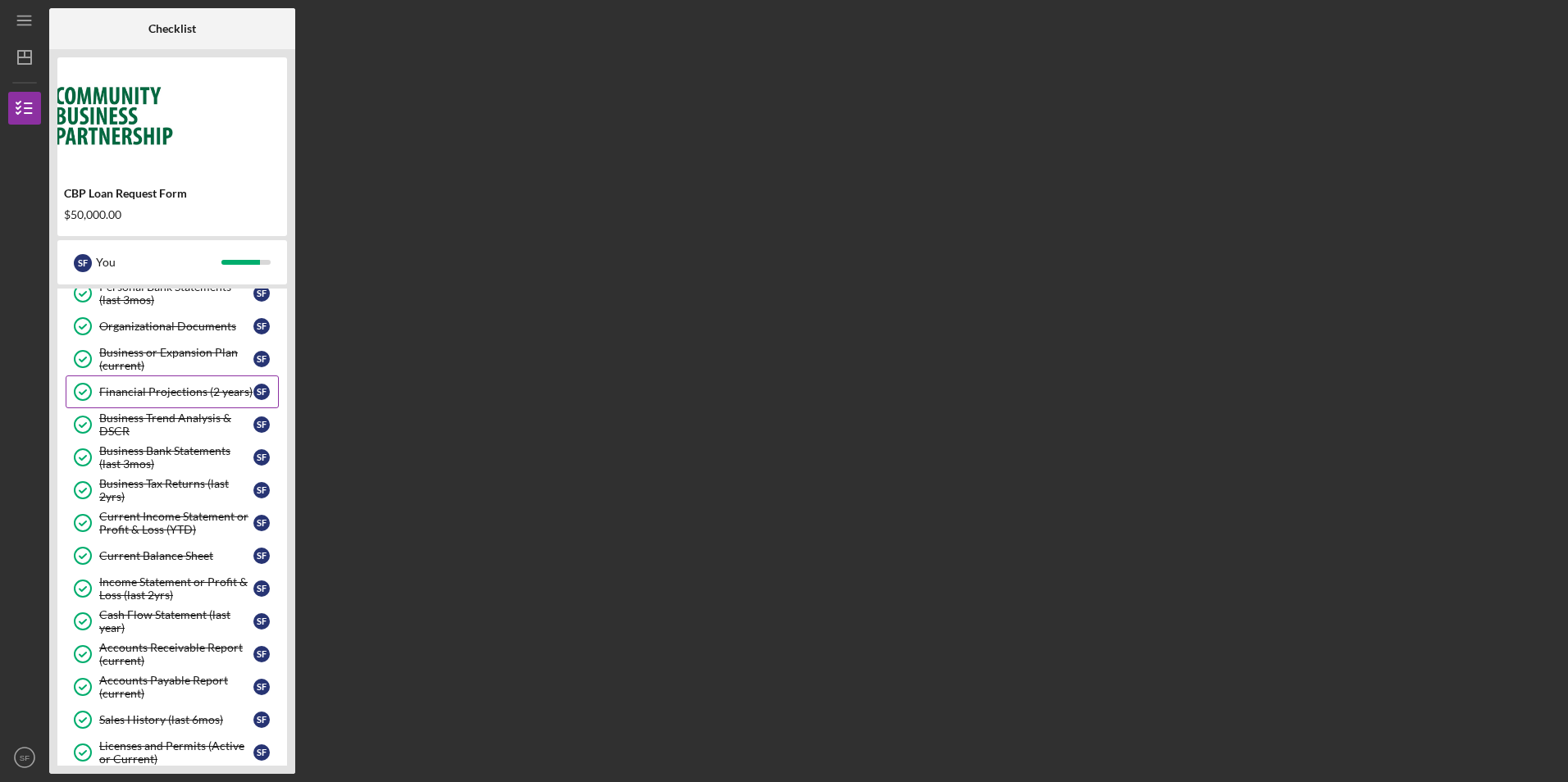
scroll to position [573, 0]
